Goal: Task Accomplishment & Management: Manage account settings

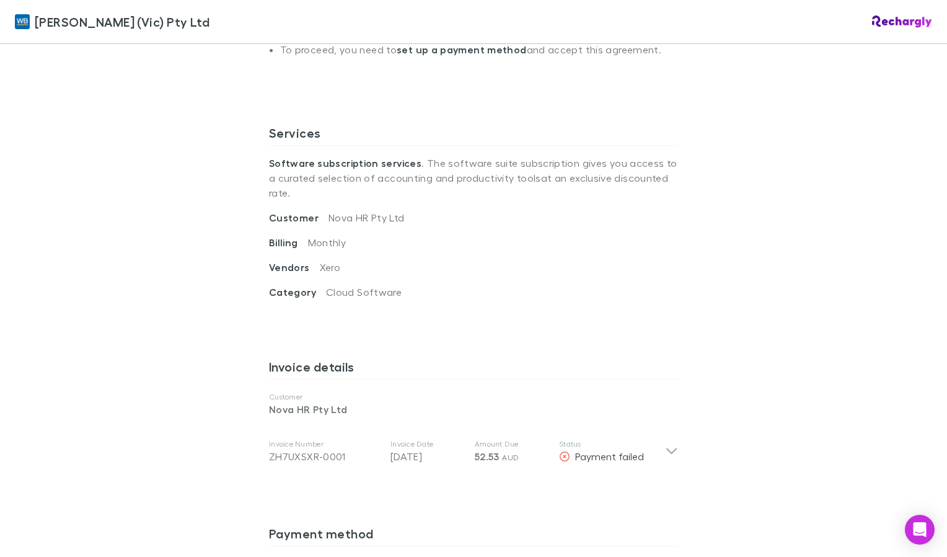
scroll to position [682, 0]
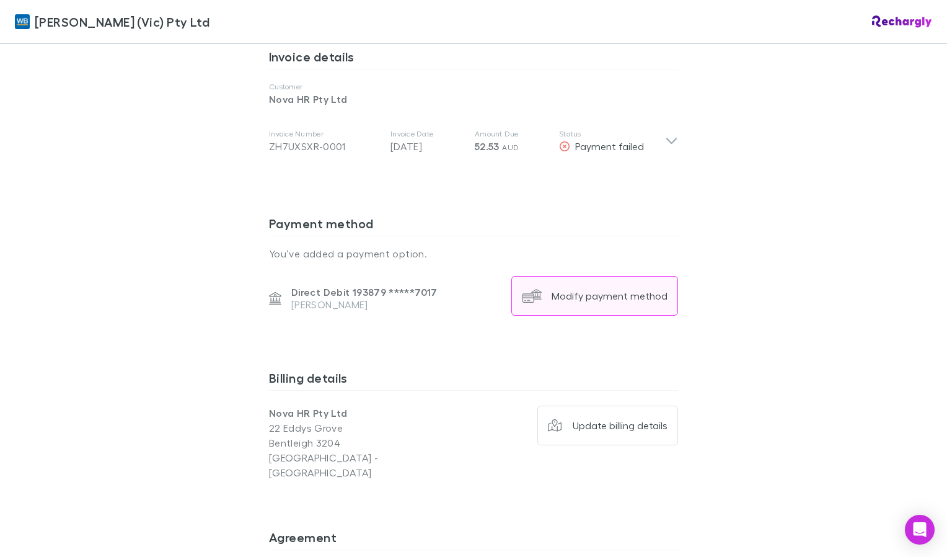
click at [635, 286] on button "Modify payment method" at bounding box center [594, 296] width 167 height 40
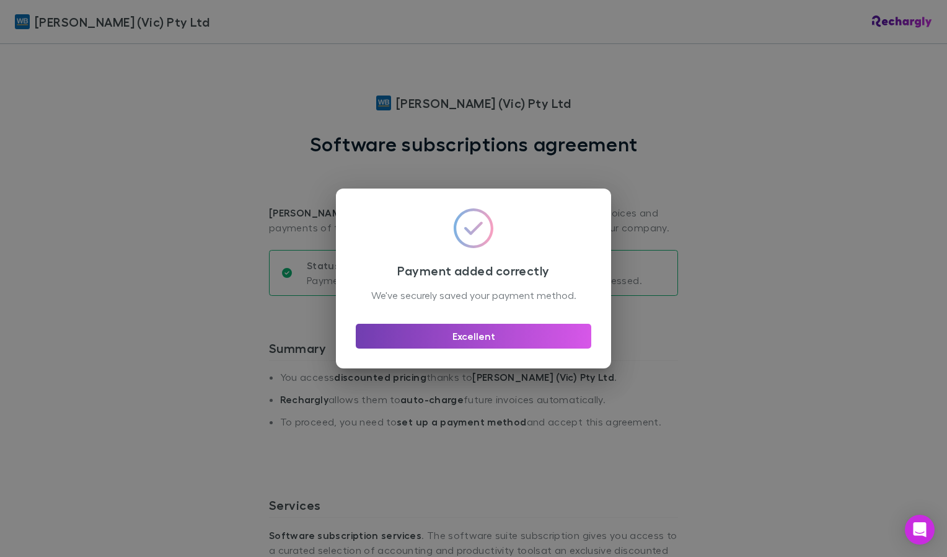
click at [505, 346] on button "Excellent" at bounding box center [474, 336] width 236 height 25
